Goal: Complete application form: Complete application form

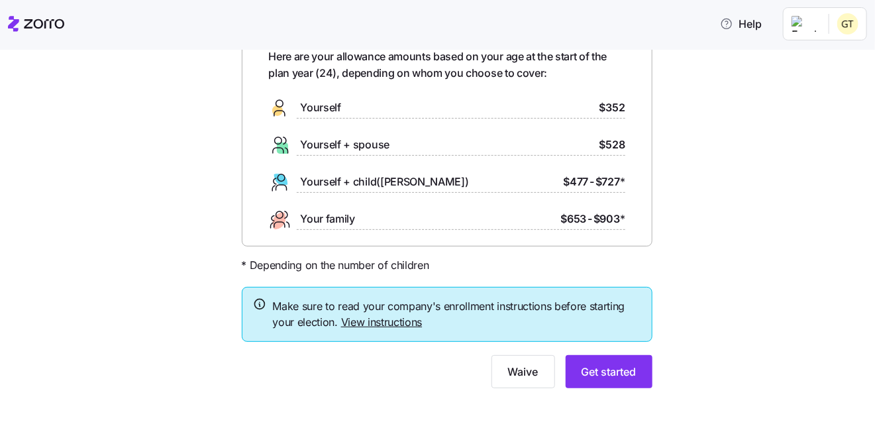
scroll to position [77, 0]
click at [608, 367] on span "Get started" at bounding box center [609, 371] width 55 height 16
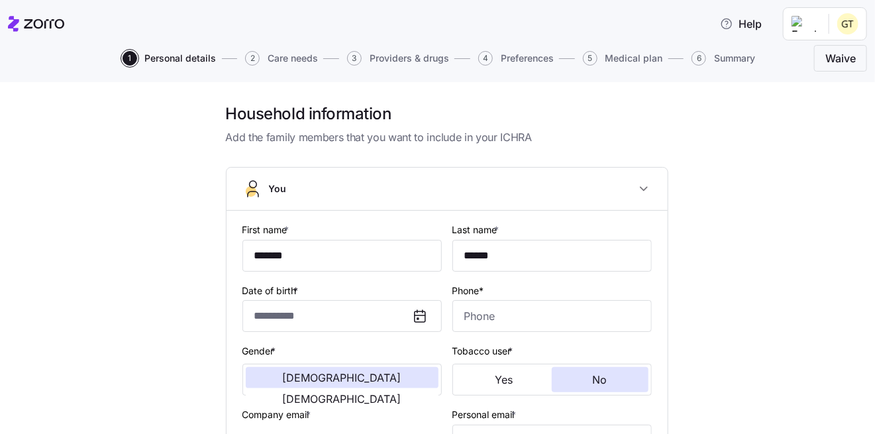
type input "**********"
type input "(361) 692-9818"
type input "US citizen"
type input "Single"
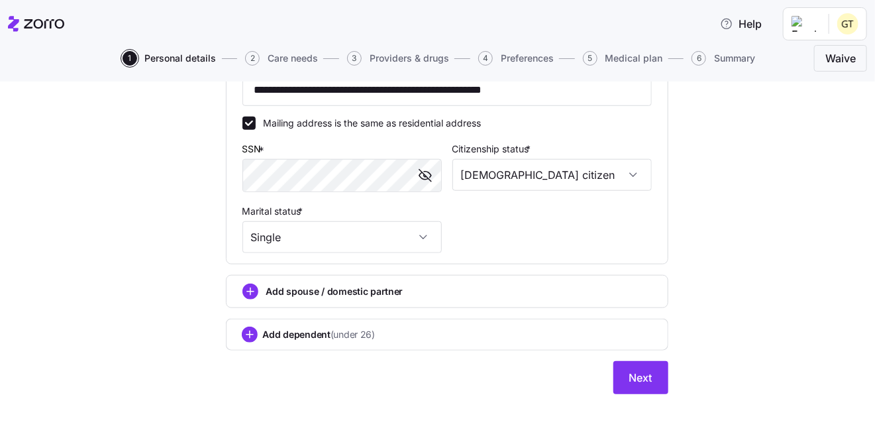
scroll to position [417, 0]
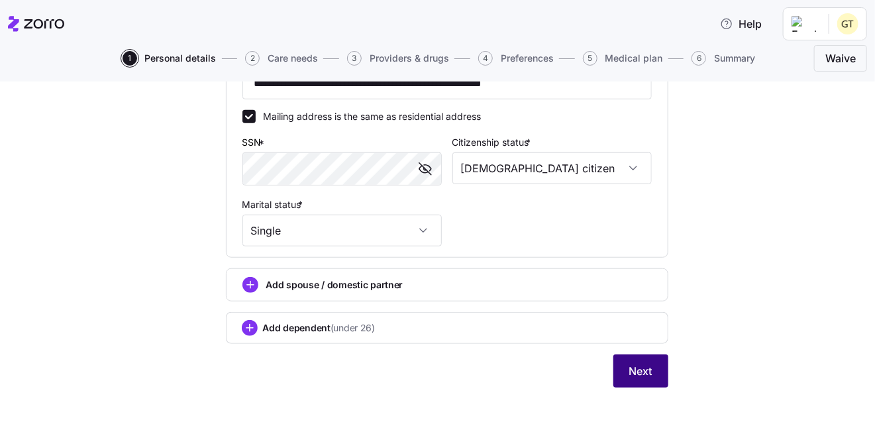
click at [639, 368] on span "Next" at bounding box center [640, 371] width 23 height 16
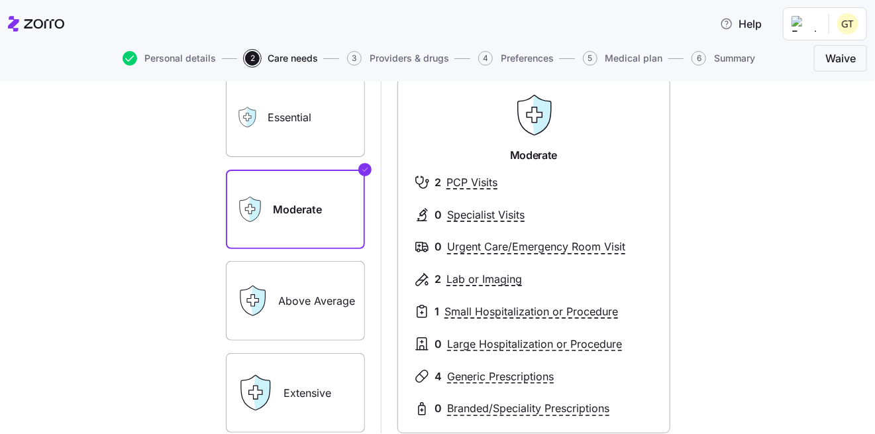
scroll to position [66, 0]
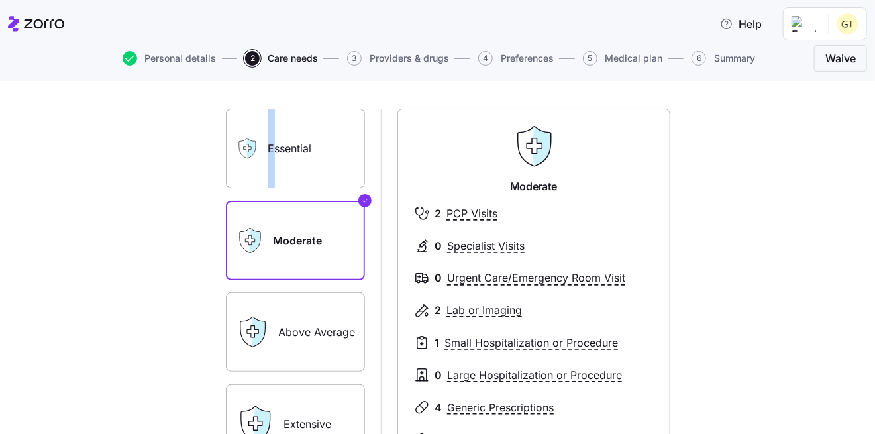
click at [266, 163] on label "Essential" at bounding box center [295, 149] width 139 height 80
drag, startPoint x: 266, startPoint y: 163, endPoint x: 346, endPoint y: 179, distance: 81.7
click at [346, 179] on label "Essential" at bounding box center [295, 149] width 139 height 80
click at [0, 0] on input "Essential" at bounding box center [0, 0] width 0 height 0
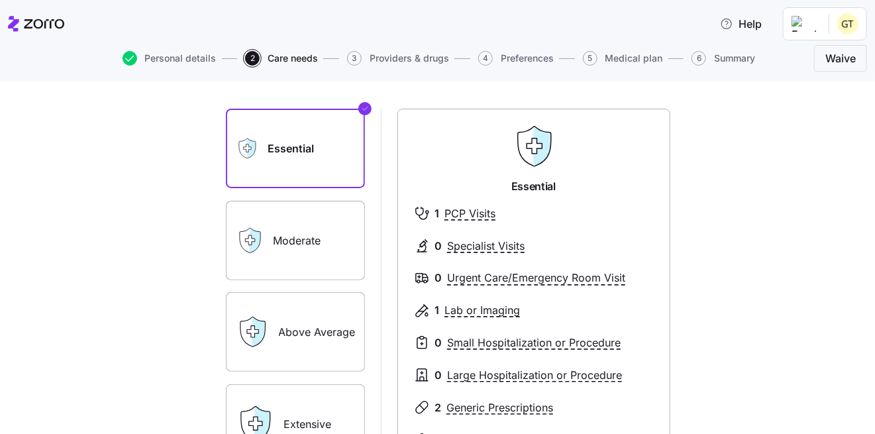
click at [313, 258] on label "Moderate" at bounding box center [295, 241] width 139 height 80
click at [0, 0] on input "Moderate" at bounding box center [0, 0] width 0 height 0
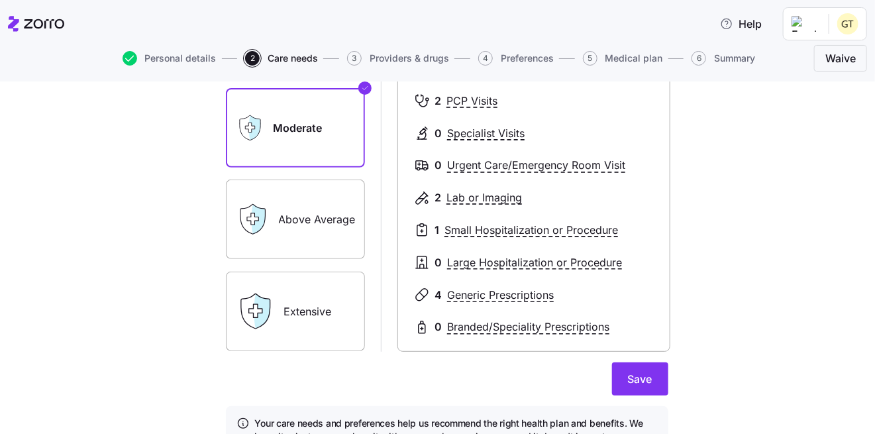
scroll to position [193, 0]
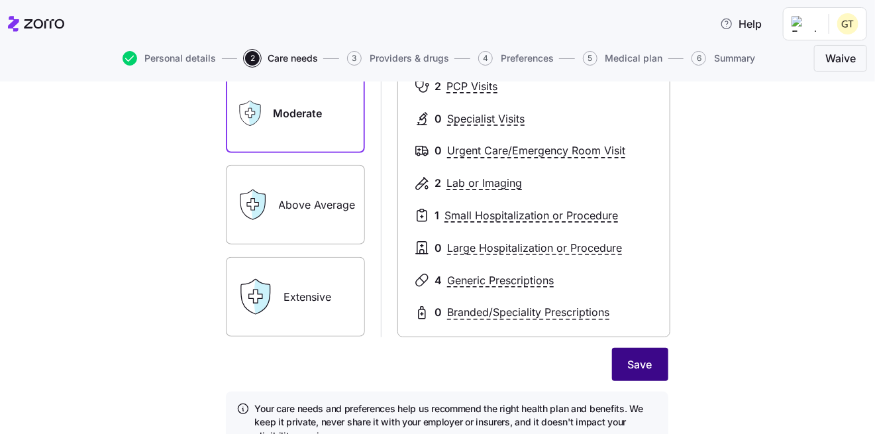
click at [630, 367] on span "Save" at bounding box center [640, 364] width 25 height 16
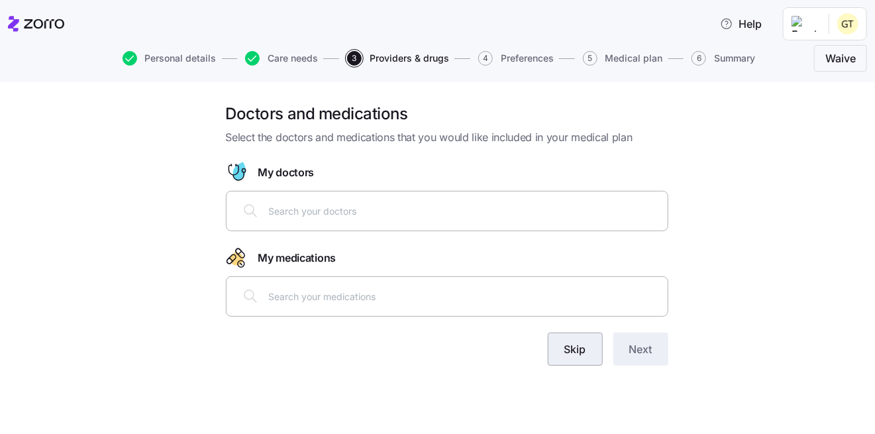
click at [579, 350] on span "Skip" at bounding box center [575, 349] width 22 height 16
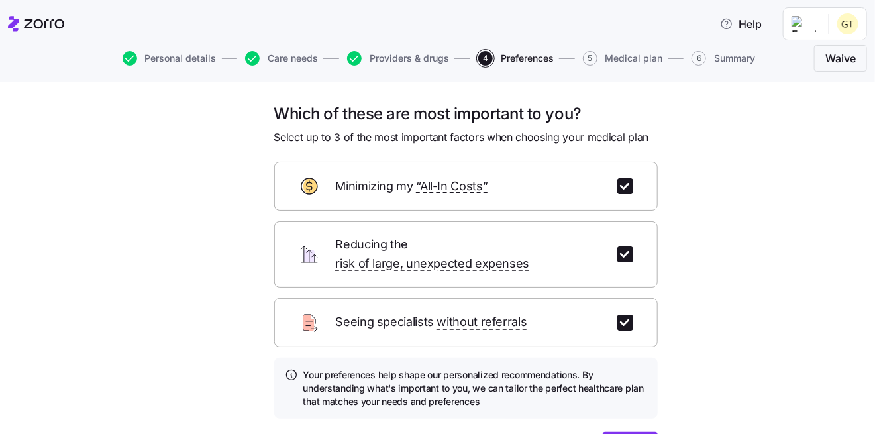
scroll to position [77, 0]
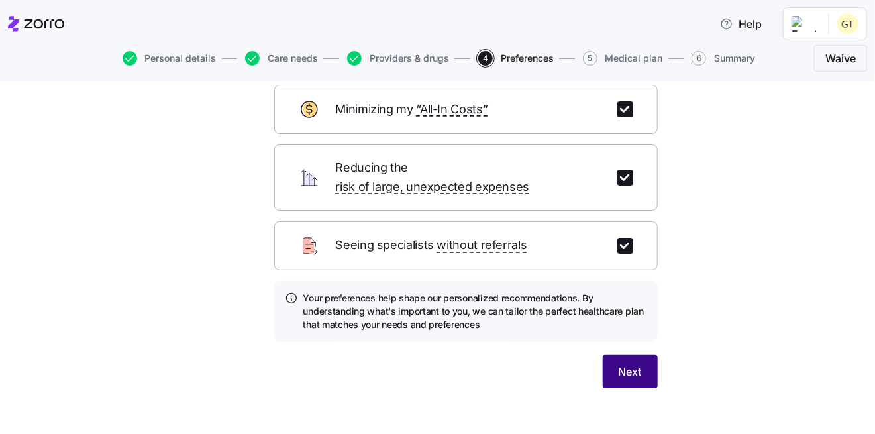
click at [625, 364] on span "Next" at bounding box center [630, 372] width 23 height 16
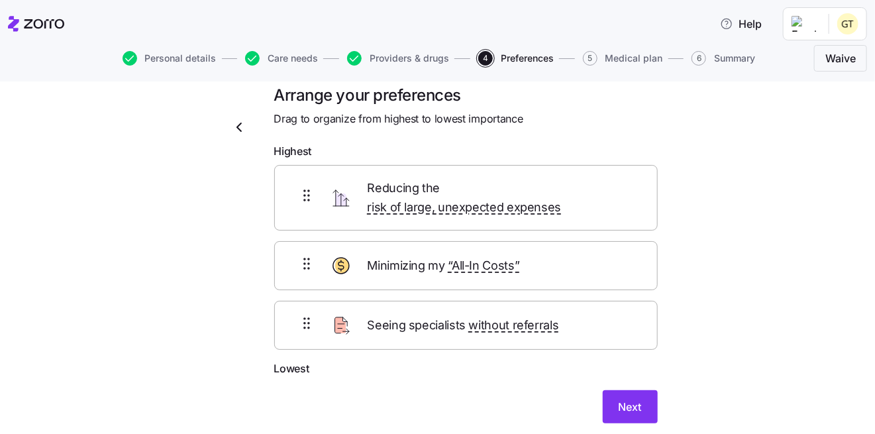
scroll to position [0, 0]
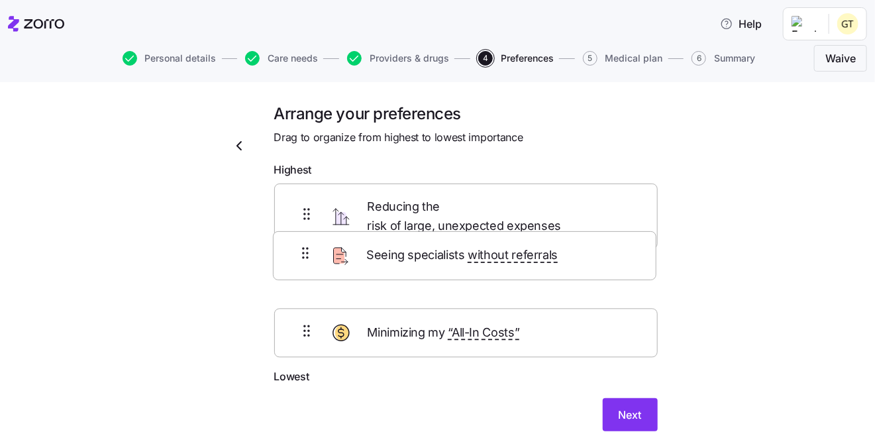
drag, startPoint x: 637, startPoint y: 324, endPoint x: 641, endPoint y: 249, distance: 75.0
click at [641, 249] on div "Reducing the risk of large, unexpected expenses Minimizing my “All-In Costs” Se…" at bounding box center [466, 276] width 384 height 185
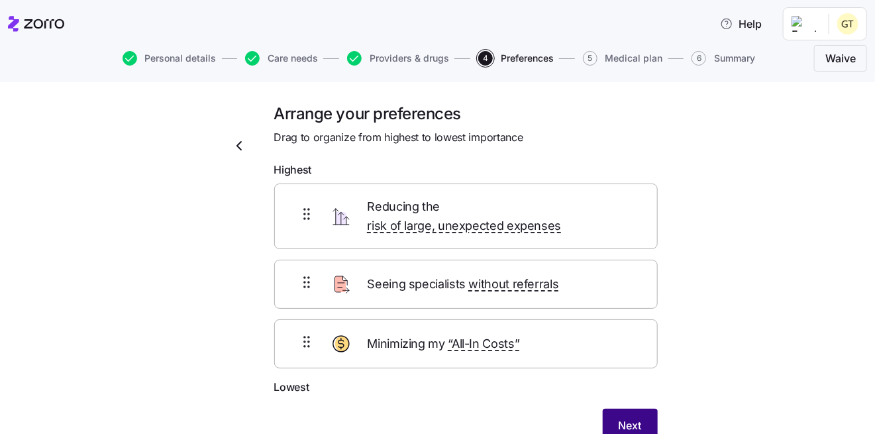
click at [624, 417] on span "Next" at bounding box center [630, 425] width 23 height 16
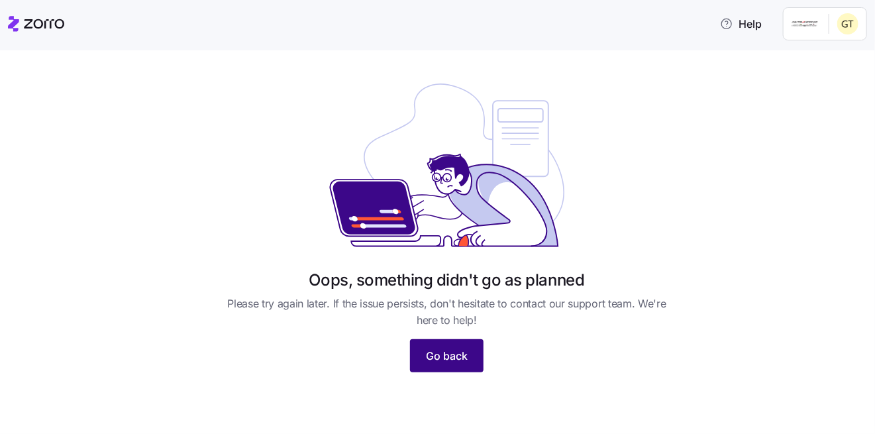
click at [441, 351] on span "Go back" at bounding box center [447, 356] width 42 height 16
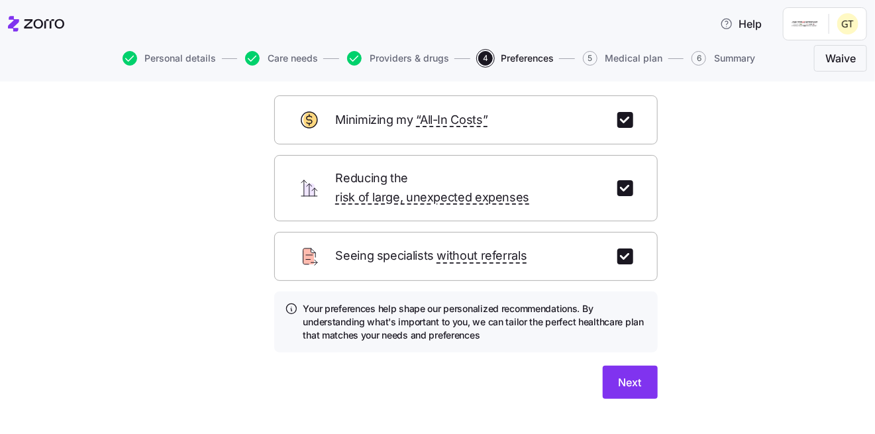
scroll to position [77, 0]
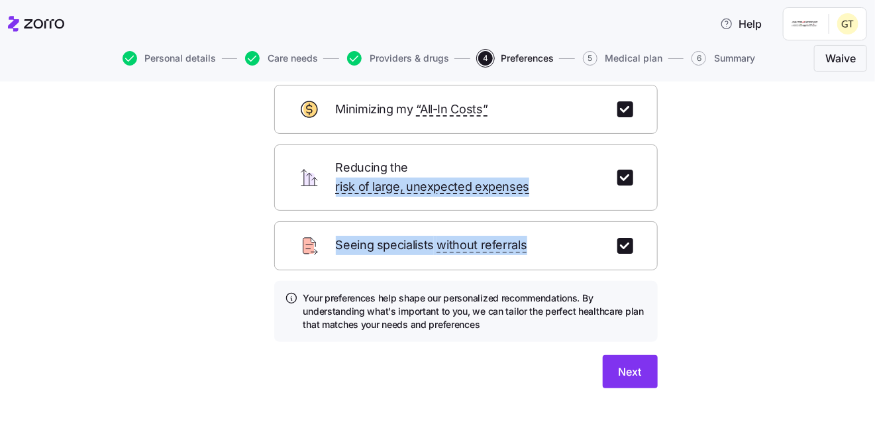
drag, startPoint x: 537, startPoint y: 229, endPoint x: 540, endPoint y: 154, distance: 74.9
click at [540, 154] on form "Minimizing my “All-In Costs” Reducing the risk of large, unexpected expenses Se…" at bounding box center [466, 236] width 384 height 303
click at [637, 364] on span "Next" at bounding box center [630, 372] width 23 height 16
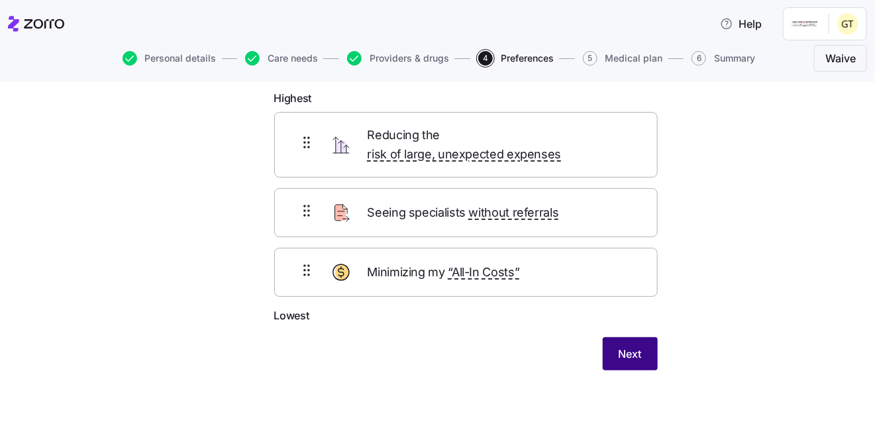
scroll to position [54, 0]
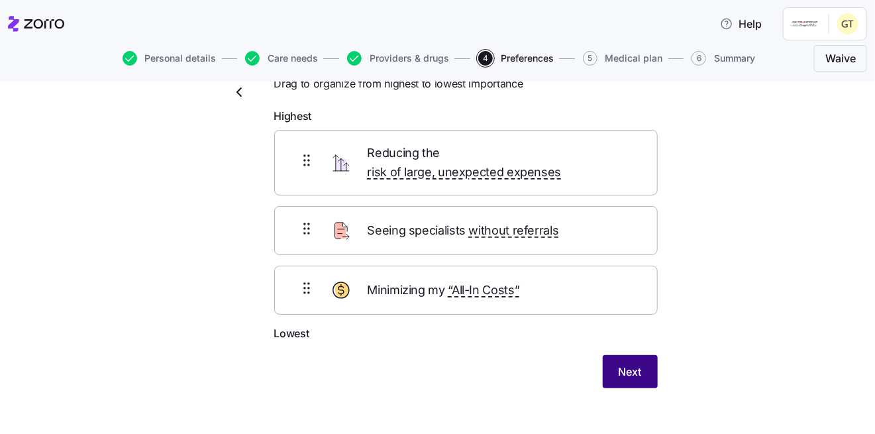
click at [628, 364] on span "Next" at bounding box center [630, 372] width 23 height 16
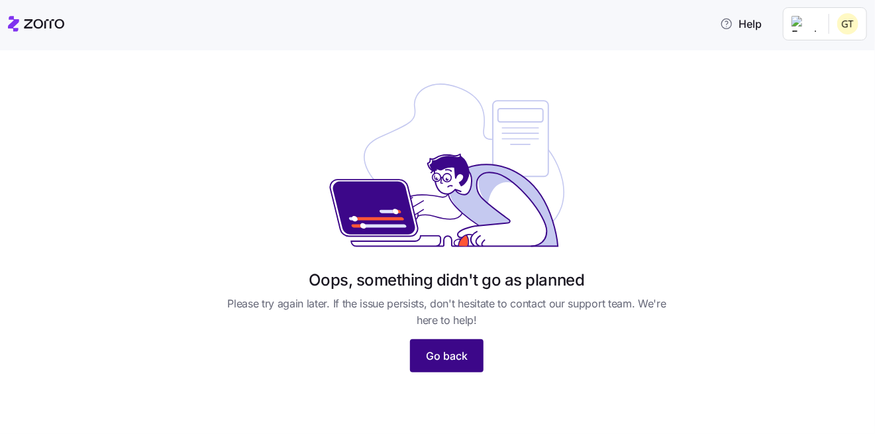
click at [468, 364] on button "Go back" at bounding box center [447, 355] width 74 height 33
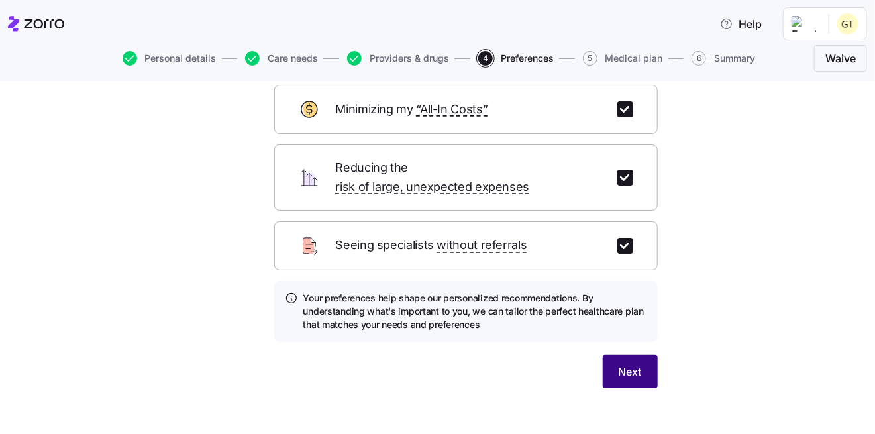
click at [629, 362] on button "Next" at bounding box center [630, 371] width 55 height 33
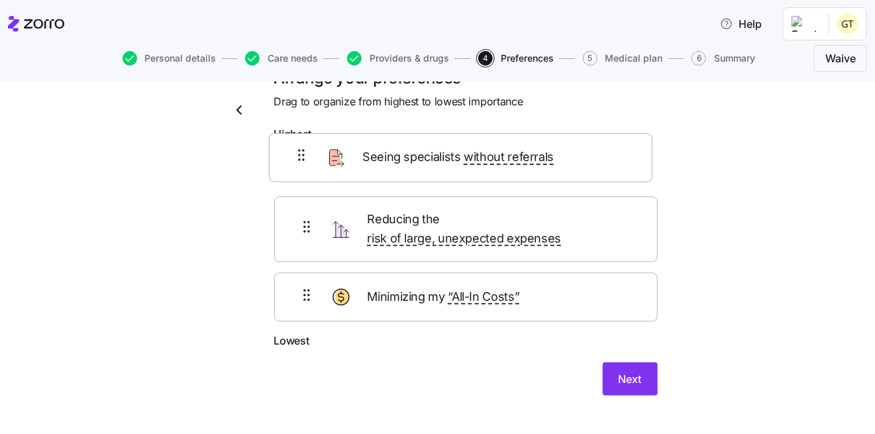
drag, startPoint x: 594, startPoint y: 230, endPoint x: 594, endPoint y: 170, distance: 60.3
click at [594, 170] on div "Reducing the risk of large, unexpected expenses Seeing specialists without refe…" at bounding box center [466, 240] width 384 height 185
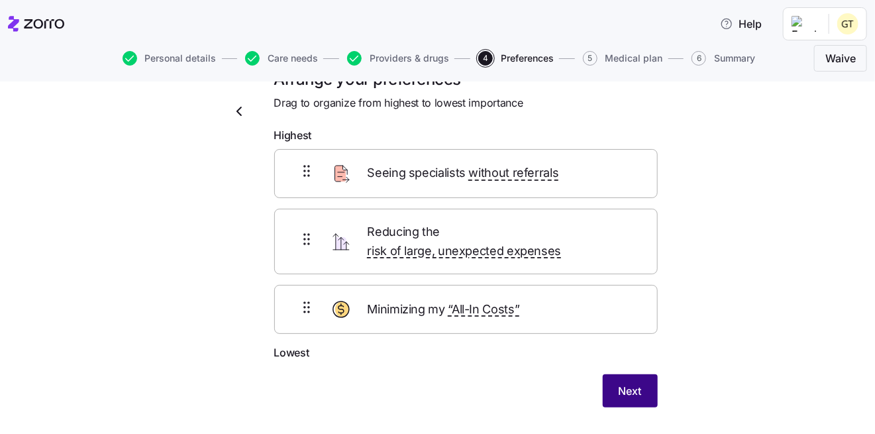
click at [631, 383] on span "Next" at bounding box center [630, 391] width 23 height 16
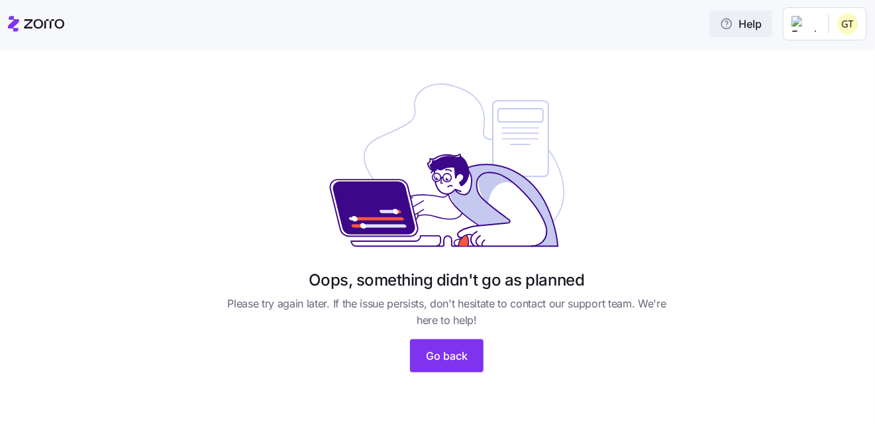
click at [761, 26] on span "Help" at bounding box center [741, 24] width 42 height 16
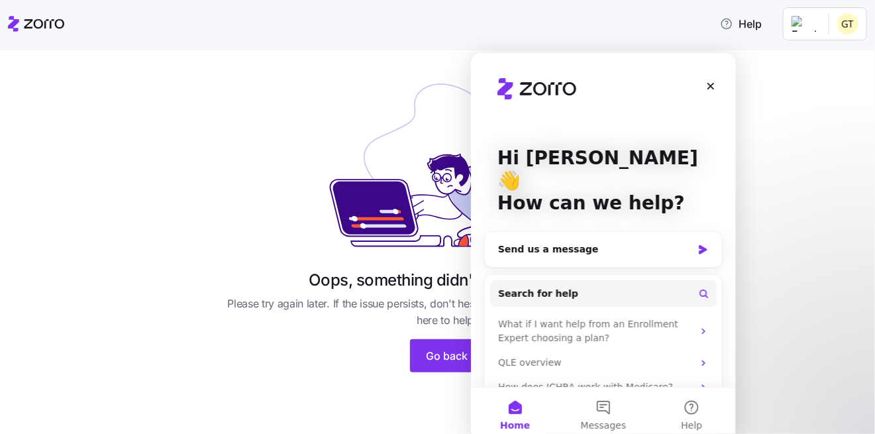
click at [27, 21] on icon at bounding box center [36, 24] width 56 height 16
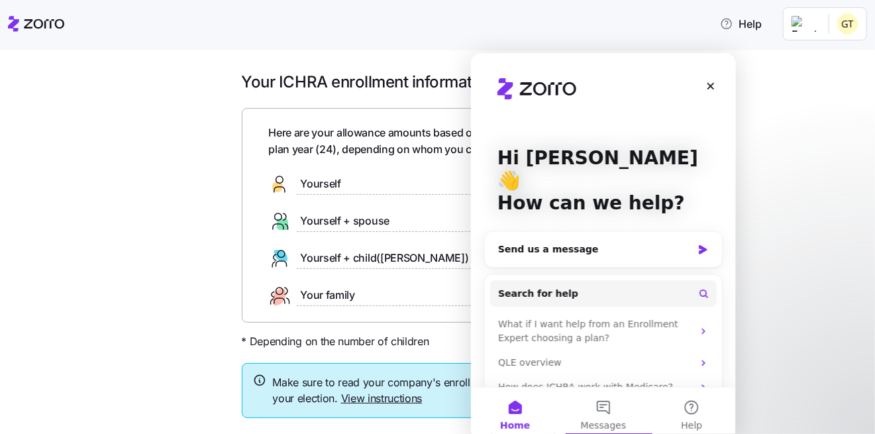
click at [78, 197] on div "Your ICHRA enrollment information Here are your allowance amounts based on your…" at bounding box center [447, 276] width 820 height 409
click at [710, 84] on icon "Close" at bounding box center [710, 85] width 7 height 7
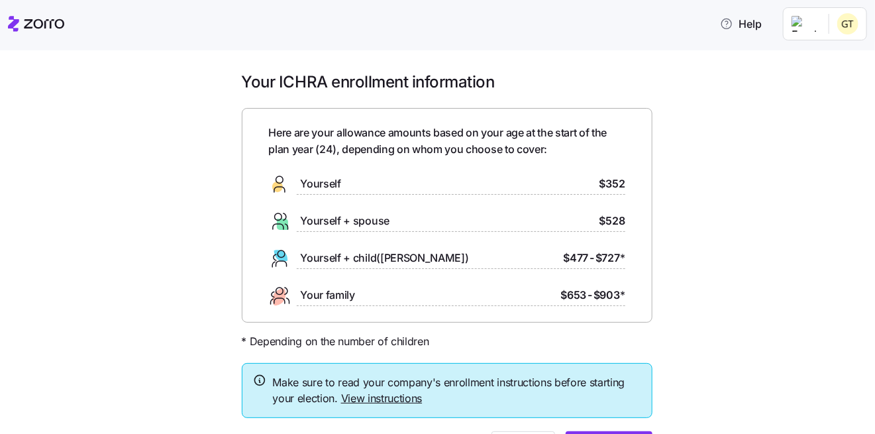
click at [719, 180] on div "Your ICHRA enrollment information Here are your allowance amounts based on your…" at bounding box center [447, 276] width 820 height 409
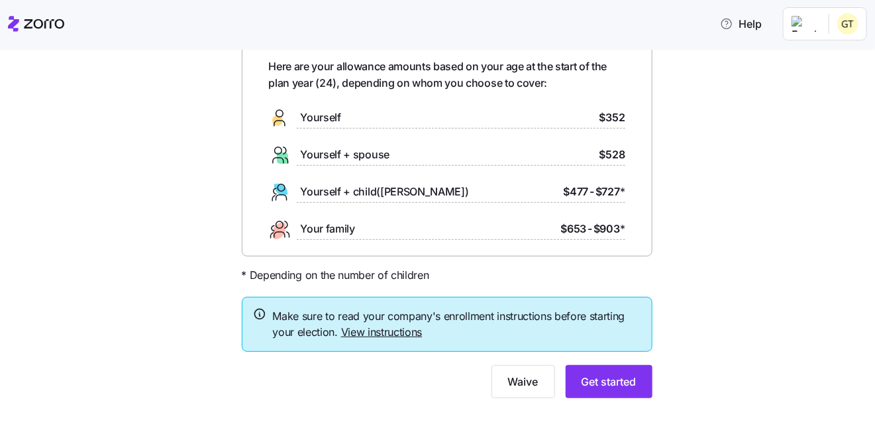
scroll to position [77, 0]
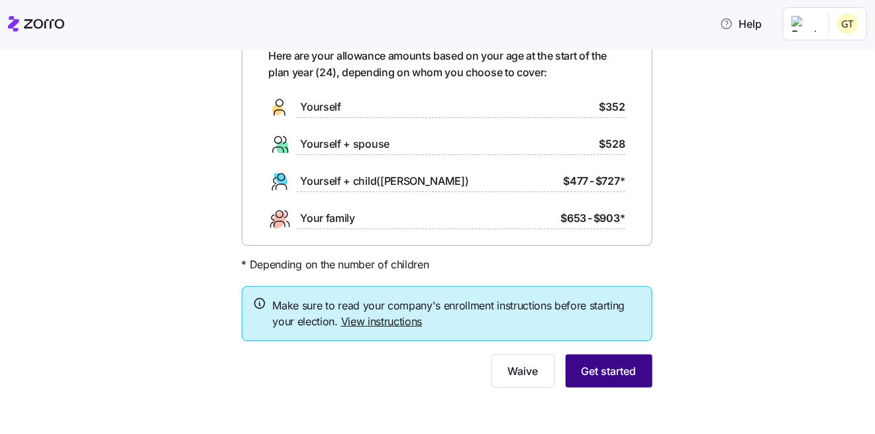
click at [611, 371] on span "Get started" at bounding box center [609, 371] width 55 height 16
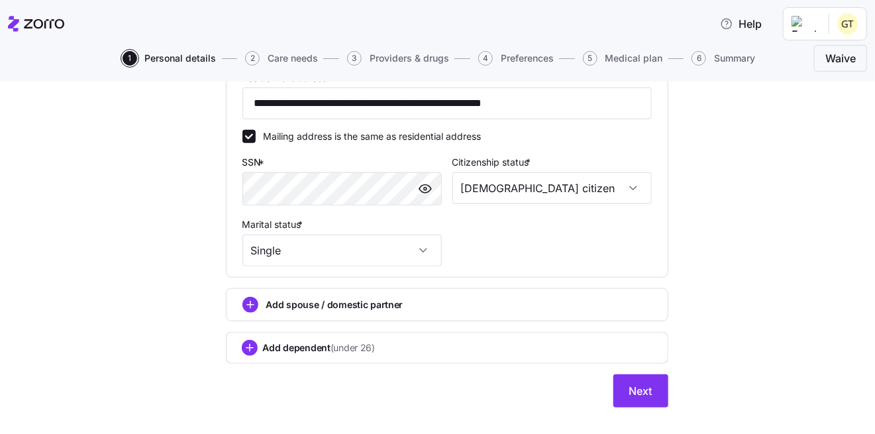
scroll to position [417, 0]
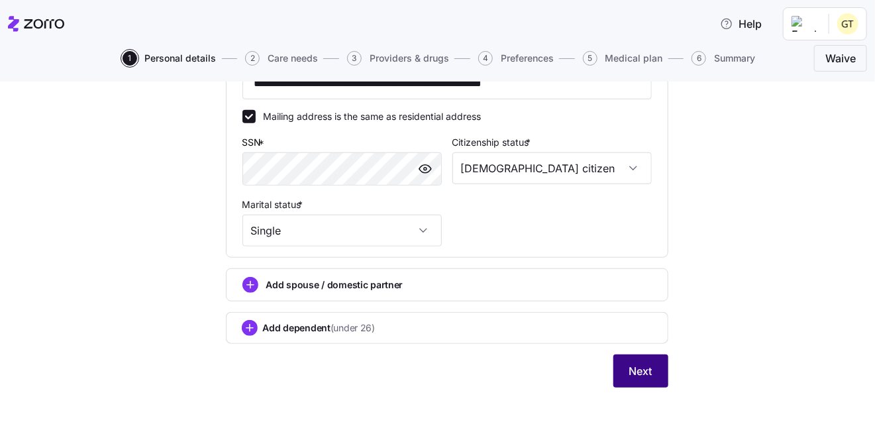
click at [649, 372] on button "Next" at bounding box center [640, 370] width 55 height 33
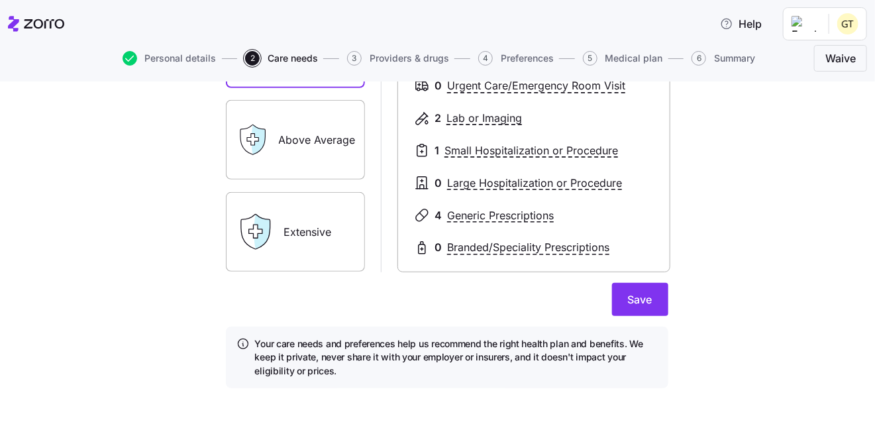
scroll to position [260, 0]
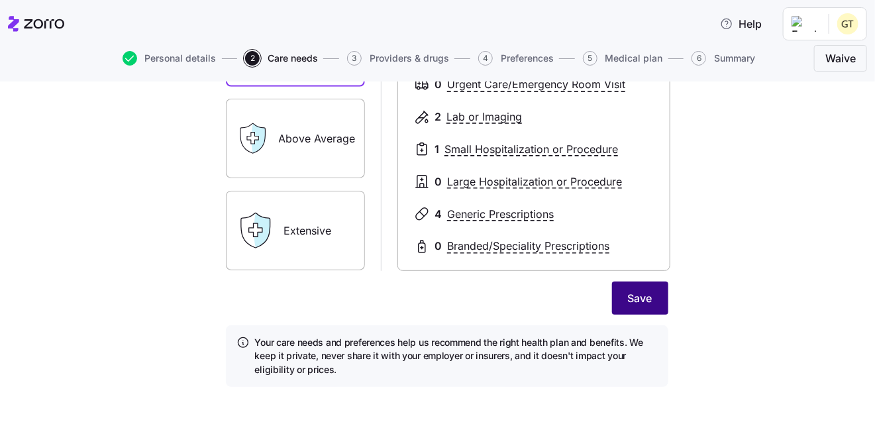
click at [645, 303] on span "Save" at bounding box center [640, 298] width 25 height 16
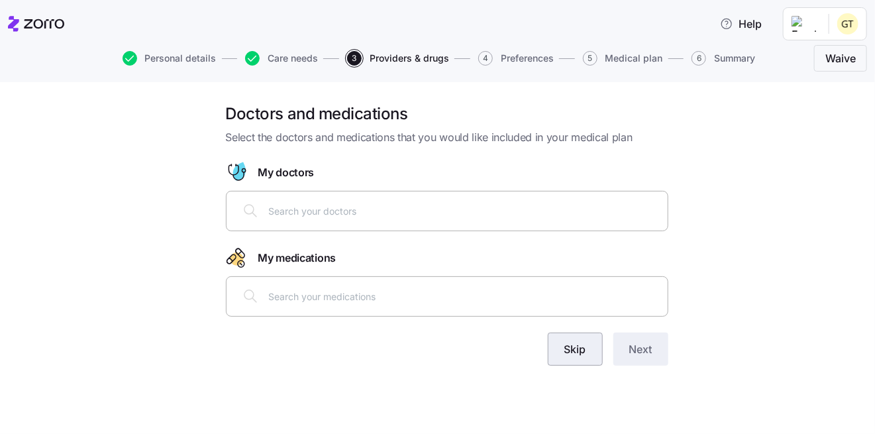
click at [590, 349] on button "Skip" at bounding box center [575, 349] width 55 height 33
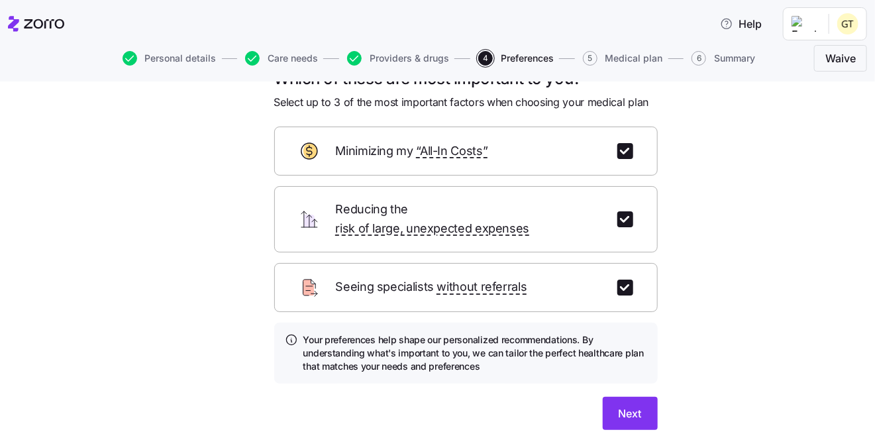
scroll to position [66, 0]
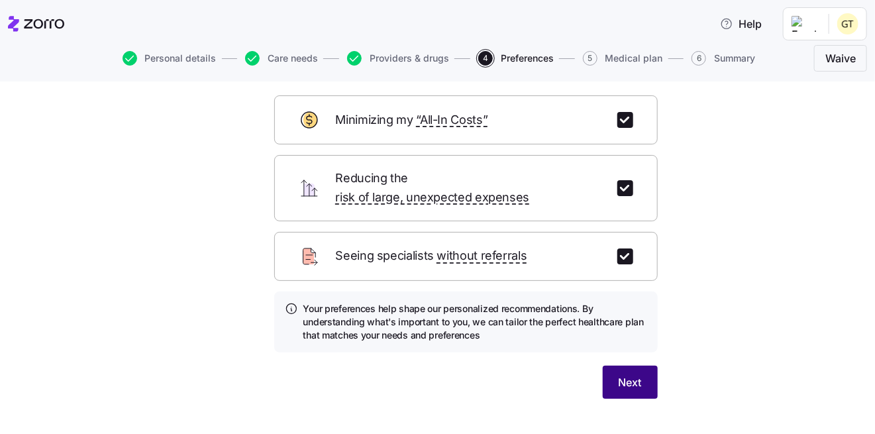
click at [635, 374] on span "Next" at bounding box center [630, 382] width 23 height 16
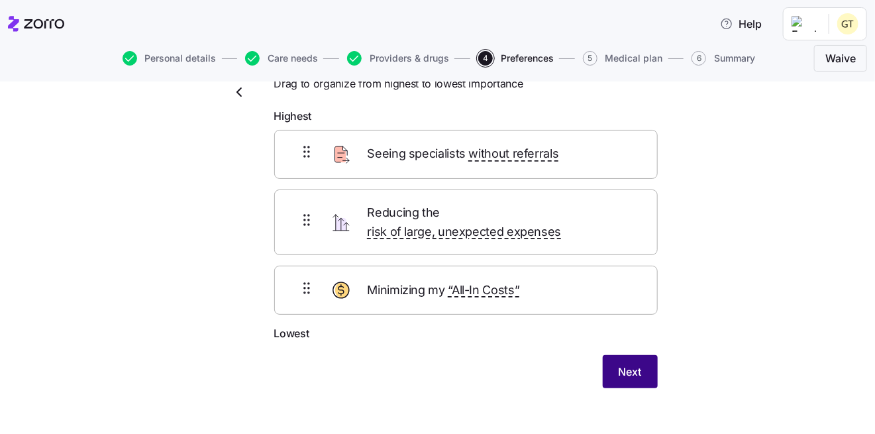
click at [627, 364] on span "Next" at bounding box center [630, 372] width 23 height 16
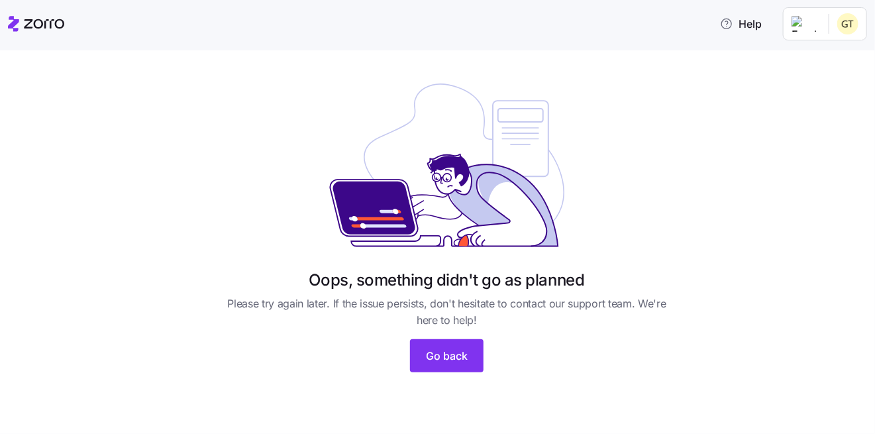
click at [847, 19] on html "Help Oops, something didn't go as planned Please try again later. If the issue …" at bounding box center [437, 213] width 875 height 426
click at [827, 58] on div "My settings" at bounding box center [823, 59] width 70 height 15
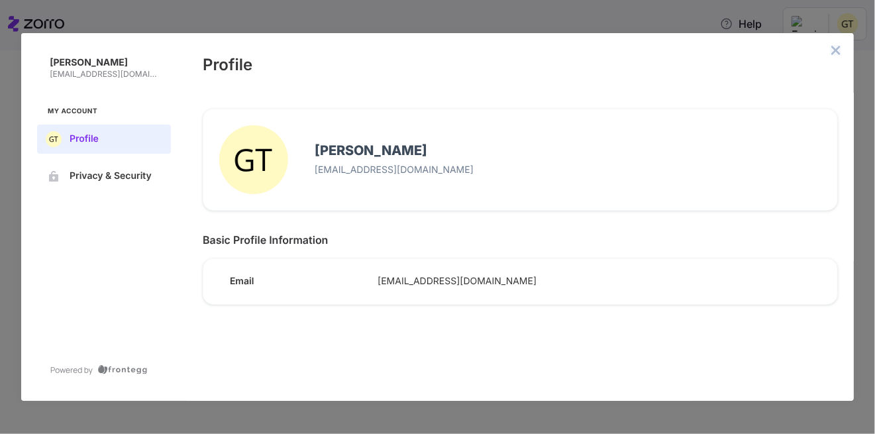
click at [837, 53] on icon "close admin-box" at bounding box center [836, 50] width 11 height 11
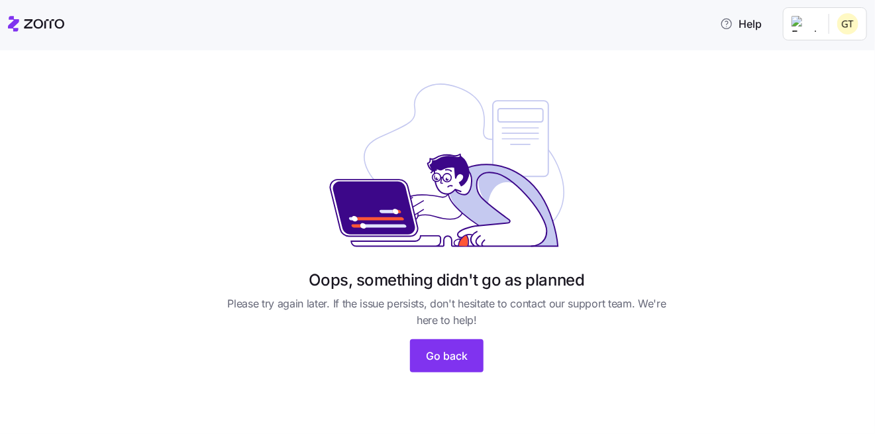
click at [783, 238] on div "Oops, something didn't go as planned Please try again later. If the issue persi…" at bounding box center [447, 230] width 820 height 317
click at [439, 361] on span "Go back" at bounding box center [447, 356] width 42 height 16
click at [462, 355] on span "Go back" at bounding box center [447, 356] width 42 height 16
click at [460, 354] on span "Go back" at bounding box center [447, 356] width 42 height 16
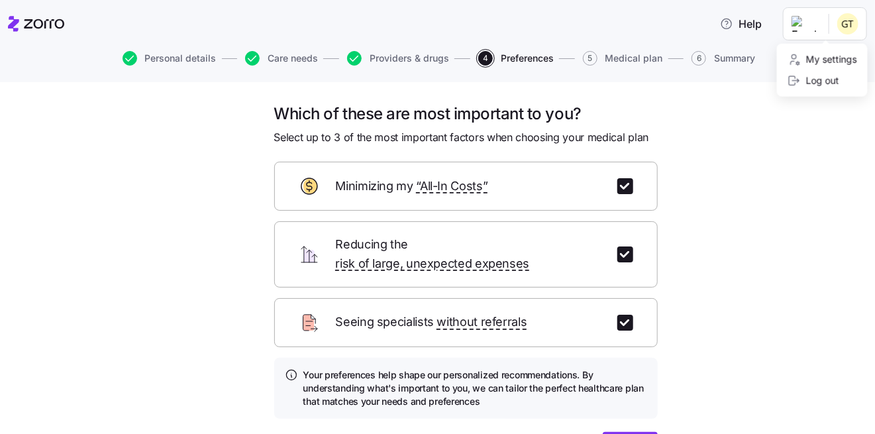
click at [848, 21] on html "Help Personal details Care needs Providers & drugs 4 Preferences 5 Medical plan…" at bounding box center [437, 213] width 875 height 426
click at [812, 240] on html "Help Personal details Care needs Providers & drugs 4 Preferences 5 Medical plan…" at bounding box center [437, 213] width 875 height 426
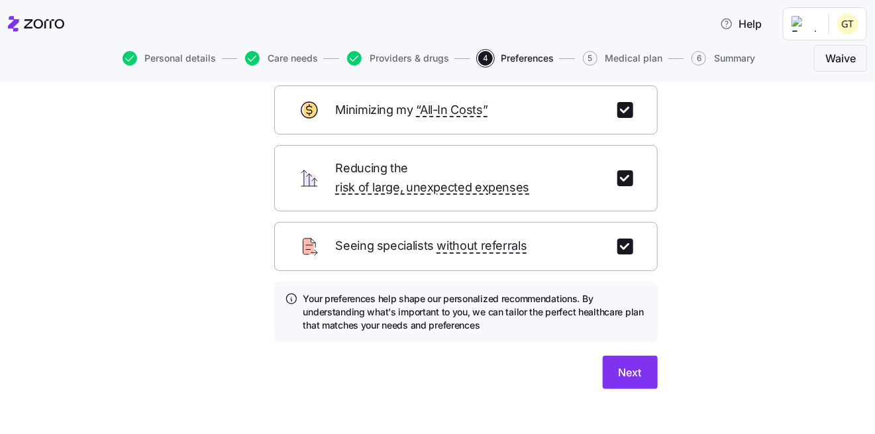
scroll to position [77, 0]
click at [612, 355] on button "Next" at bounding box center [630, 371] width 55 height 33
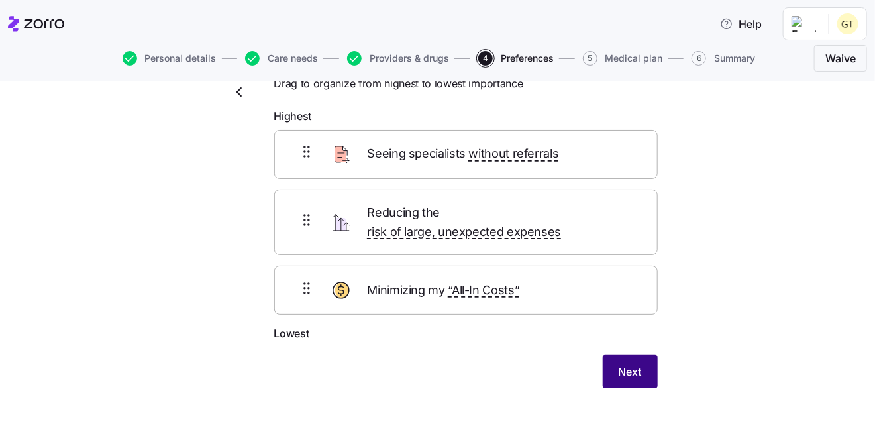
click at [632, 355] on button "Next" at bounding box center [630, 371] width 55 height 33
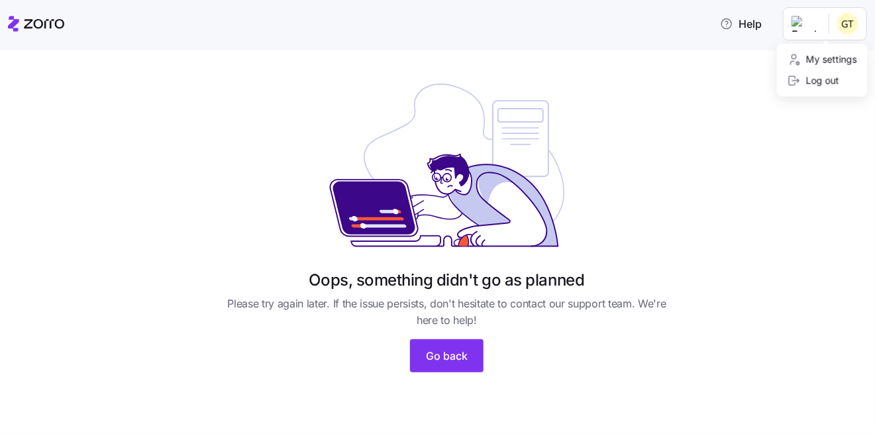
click at [849, 25] on html "Help Oops, something didn't go as planned Please try again later. If the issue …" at bounding box center [437, 213] width 875 height 426
click at [833, 78] on div "Log out" at bounding box center [814, 81] width 52 height 15
